Goal: Task Accomplishment & Management: Complete application form

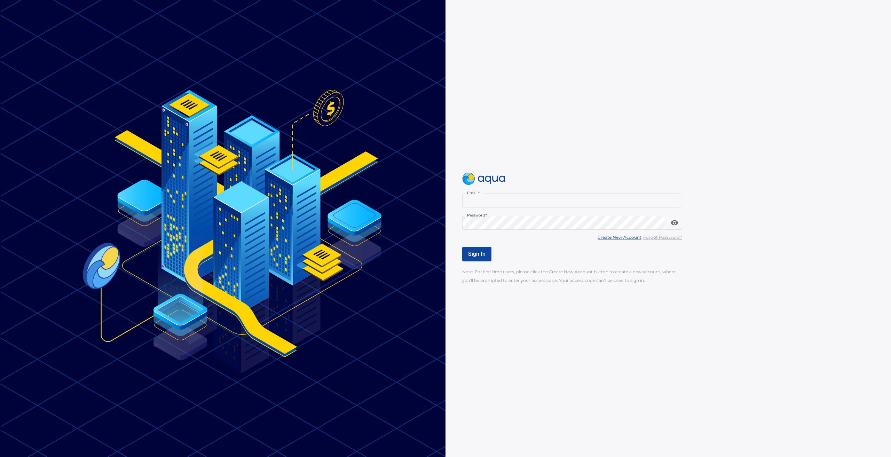
click at [542, 204] on input "Email   *" at bounding box center [572, 200] width 220 height 14
type input "**********"
click at [472, 252] on span "Sign In" at bounding box center [476, 253] width 17 height 7
click at [605, 239] on u "Create New Account" at bounding box center [619, 236] width 44 height 5
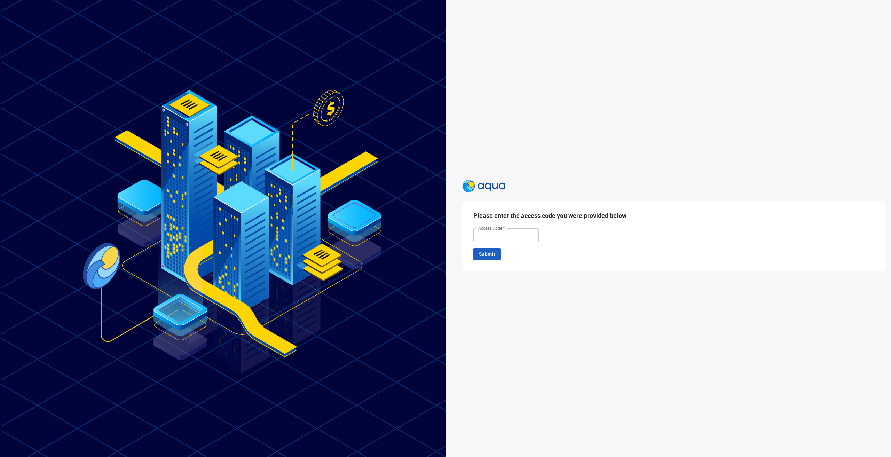
click at [515, 241] on input "Access Code   *" at bounding box center [505, 235] width 65 height 14
type input "******"
click at [474, 252] on button "Submit" at bounding box center [486, 254] width 27 height 13
click at [496, 234] on input "Email   *" at bounding box center [505, 234] width 65 height 14
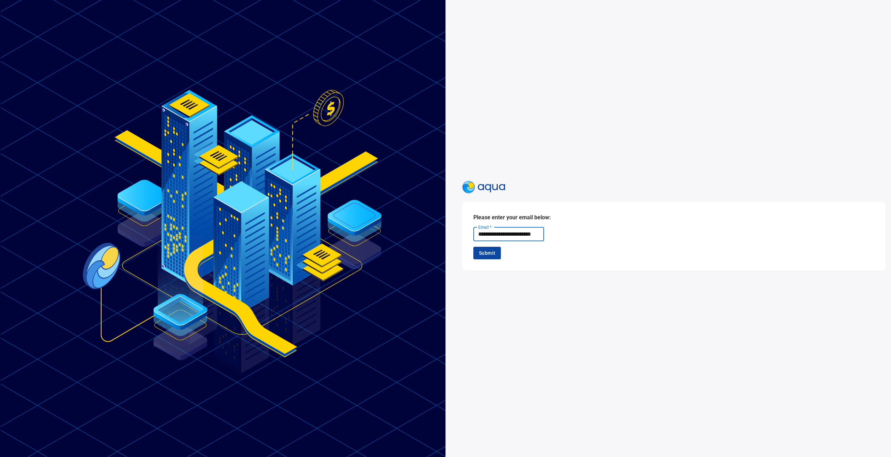
type input "**********"
click at [489, 251] on span "Submit" at bounding box center [487, 253] width 16 height 9
click at [504, 235] on label "No" at bounding box center [506, 232] width 19 height 7
click at [491, 246] on span "Submit" at bounding box center [487, 250] width 16 height 9
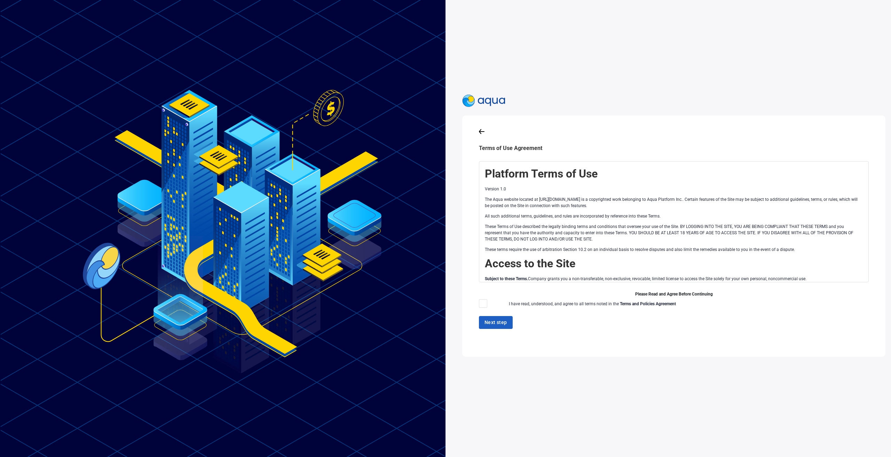
click at [479, 304] on div at bounding box center [483, 303] width 8 height 8
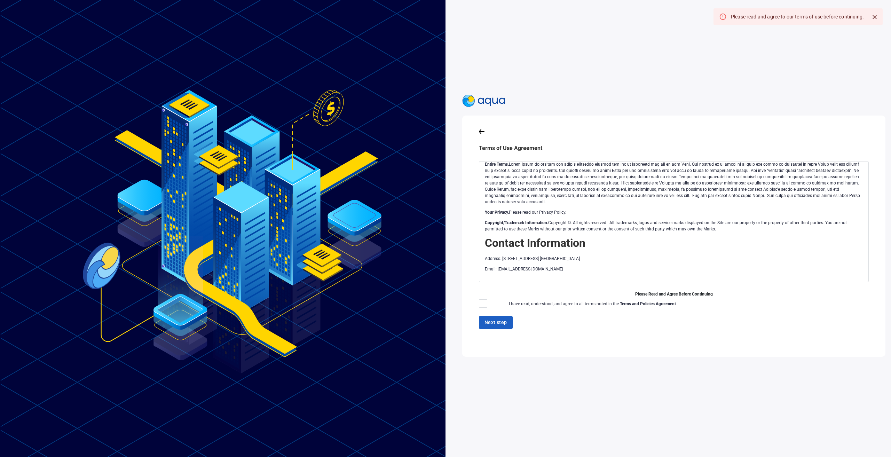
scroll to position [5, 0]
click at [480, 300] on div at bounding box center [483, 303] width 8 height 8
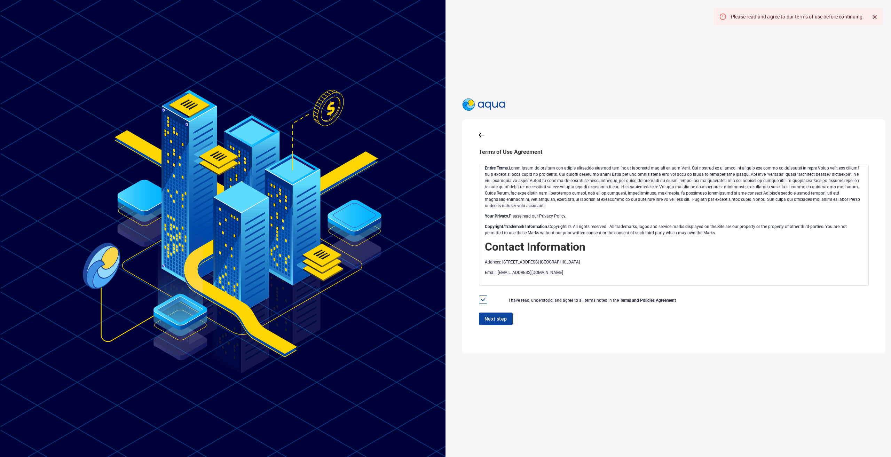
click at [501, 314] on span "Next step" at bounding box center [495, 318] width 23 height 9
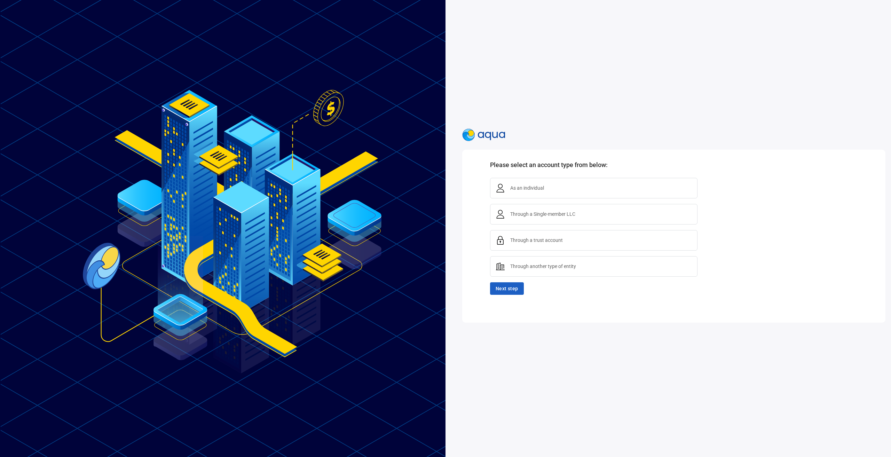
click at [636, 108] on div "**********" at bounding box center [682, 228] width 440 height 457
click at [554, 178] on div "As an individual" at bounding box center [593, 188] width 207 height 21
click at [511, 284] on span "Next step" at bounding box center [506, 288] width 23 height 9
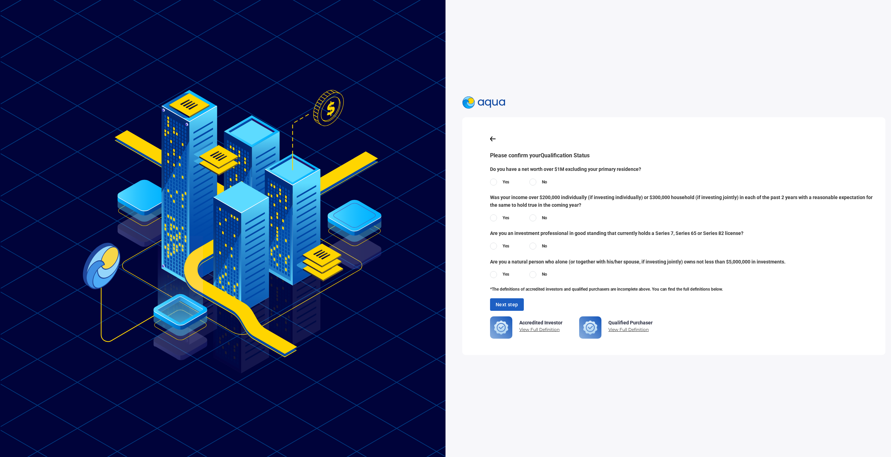
click at [495, 179] on label "Yes" at bounding box center [499, 181] width 19 height 7
click at [533, 216] on label "No" at bounding box center [538, 217] width 18 height 7
click at [531, 242] on div at bounding box center [532, 245] width 7 height 7
click at [534, 271] on label "No" at bounding box center [538, 274] width 18 height 7
drag, startPoint x: 498, startPoint y: 164, endPoint x: 651, endPoint y: 164, distance: 152.7
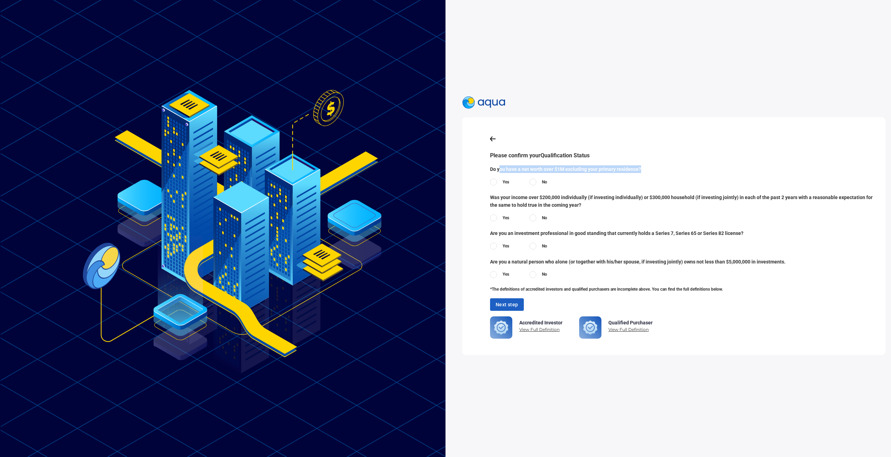
click at [651, 165] on span "Do you have a net worth over $1M excluding your primary residence?" at bounding box center [687, 169] width 395 height 8
click at [529, 178] on div at bounding box center [532, 181] width 7 height 7
